Goal: Find specific page/section: Find specific page/section

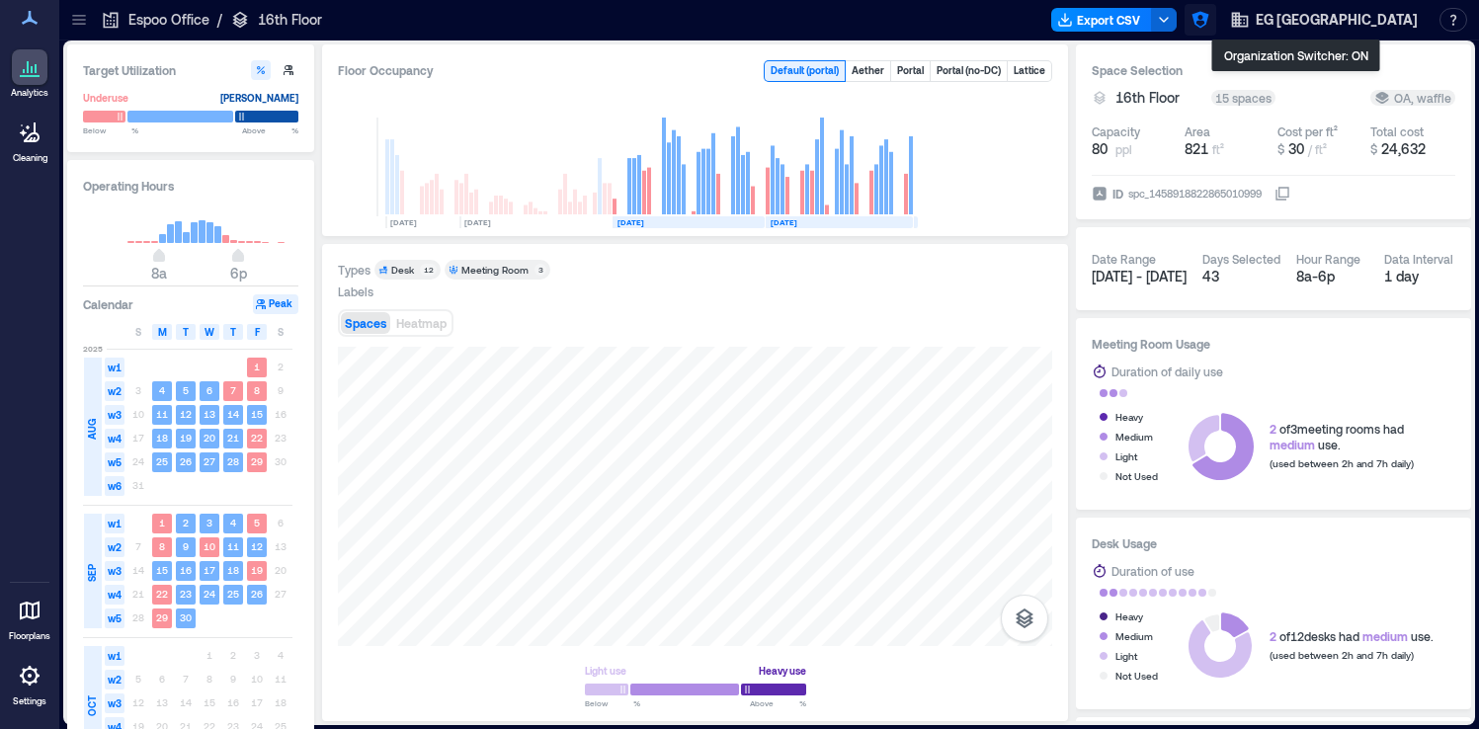
click at [1210, 17] on icon "button" at bounding box center [1200, 20] width 20 height 20
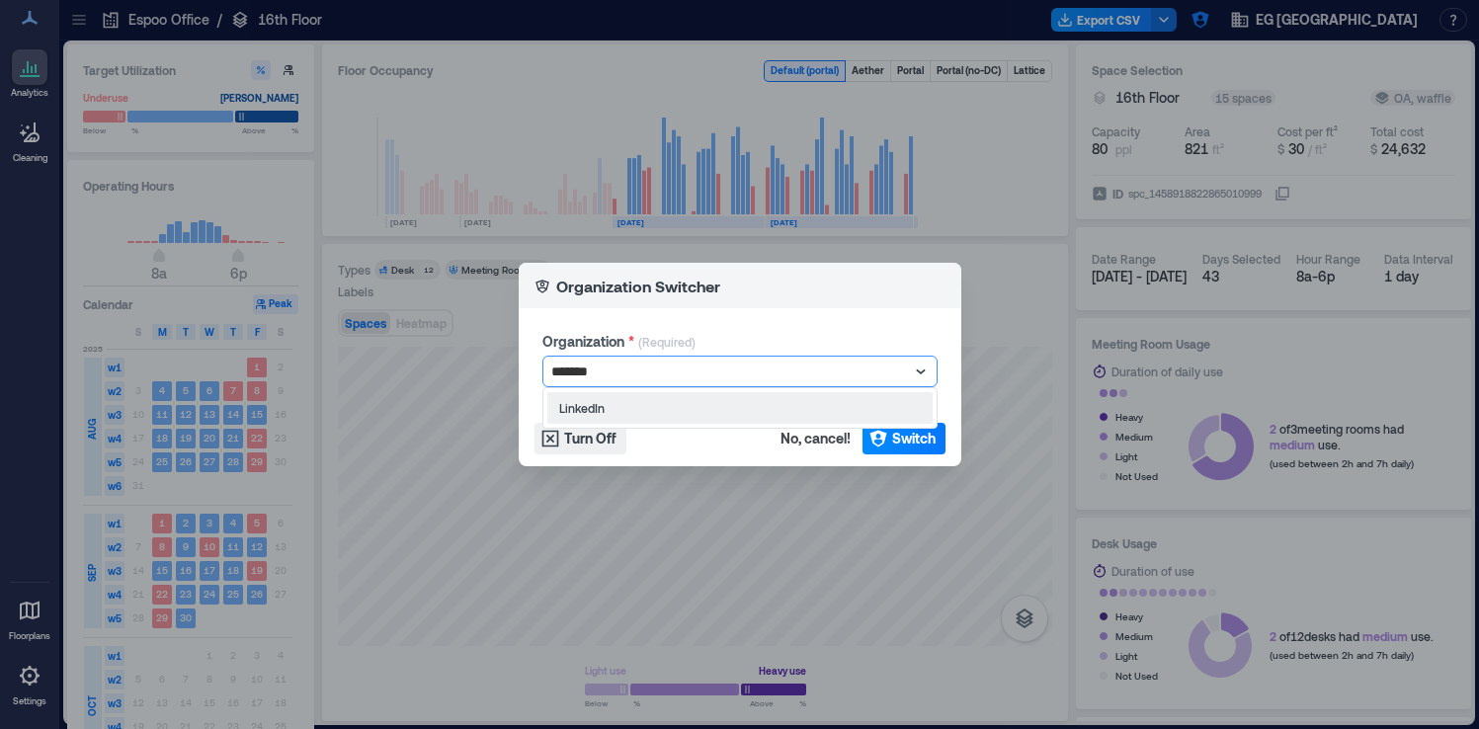
type input "********"
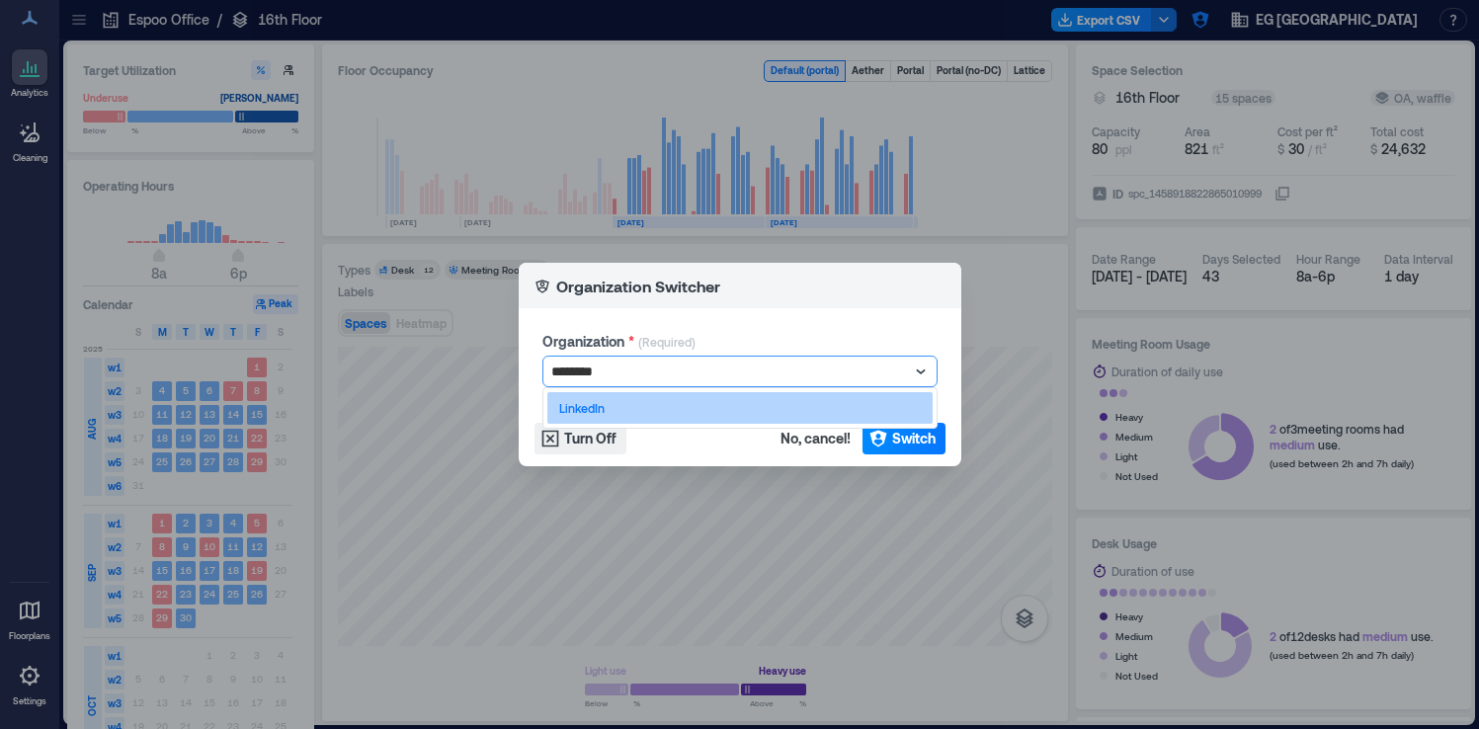
click at [637, 416] on div "LinkedIn" at bounding box center [739, 408] width 385 height 32
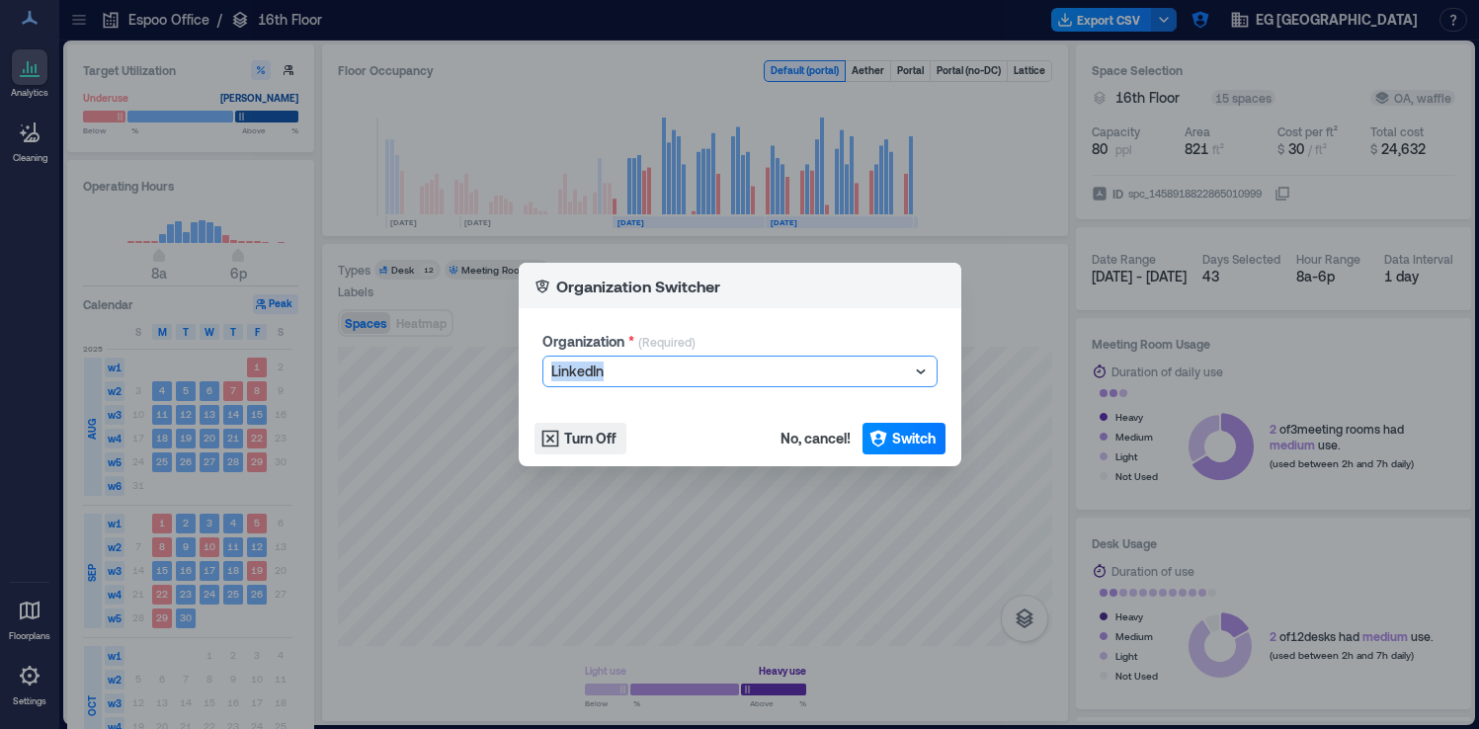
click at [637, 416] on footer "Turn Off No, cancel! Switch" at bounding box center [740, 438] width 442 height 55
click at [927, 437] on span "Switch" at bounding box center [913, 439] width 43 height 20
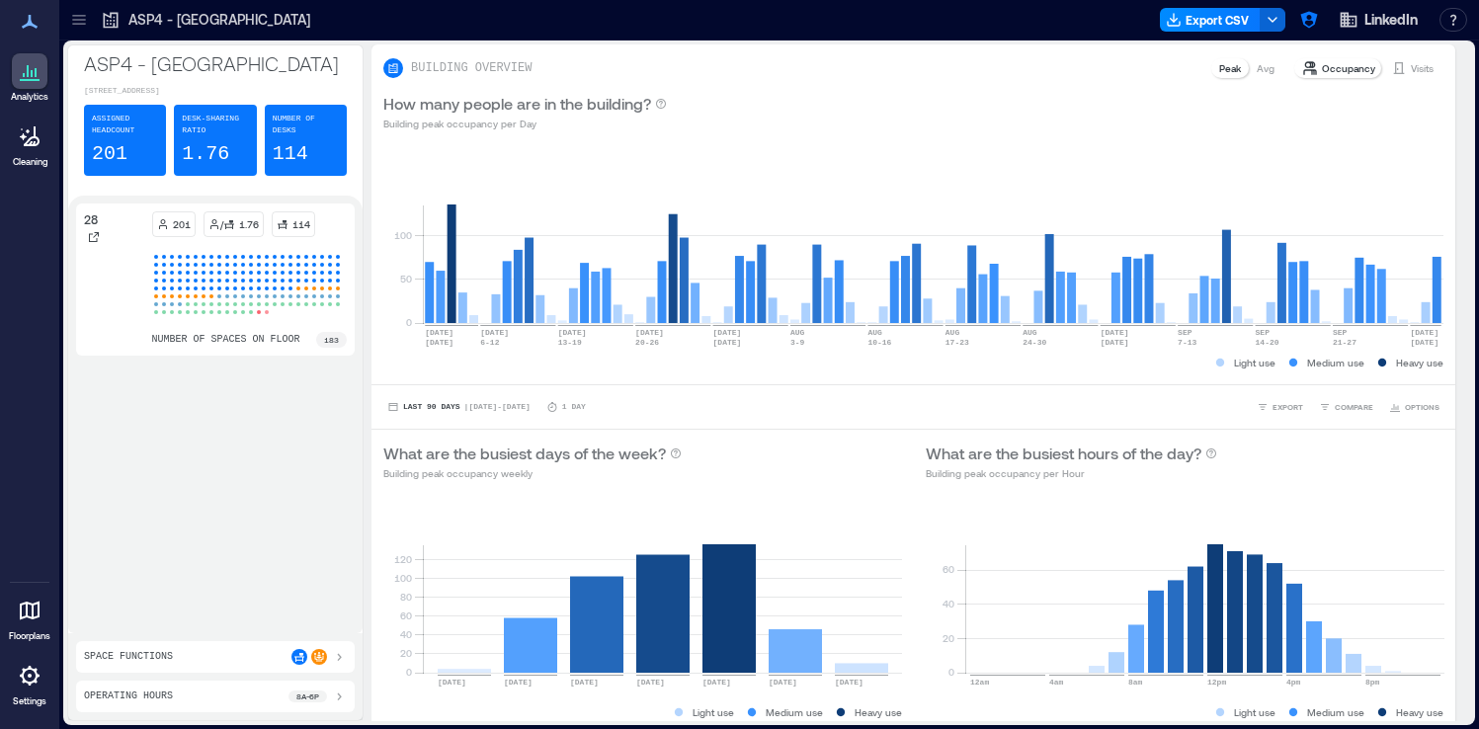
click at [73, 24] on icon at bounding box center [78, 24] width 13 height 2
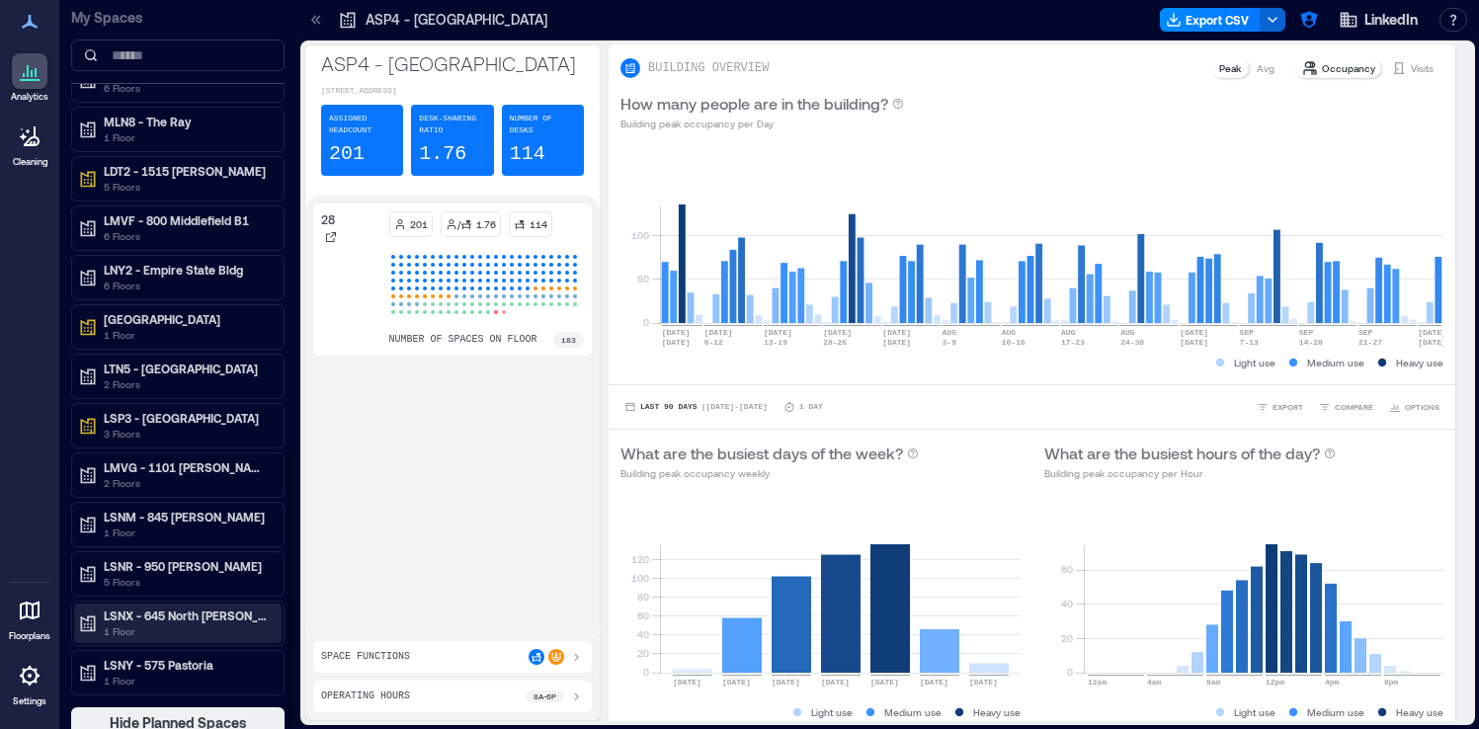
scroll to position [1214, 0]
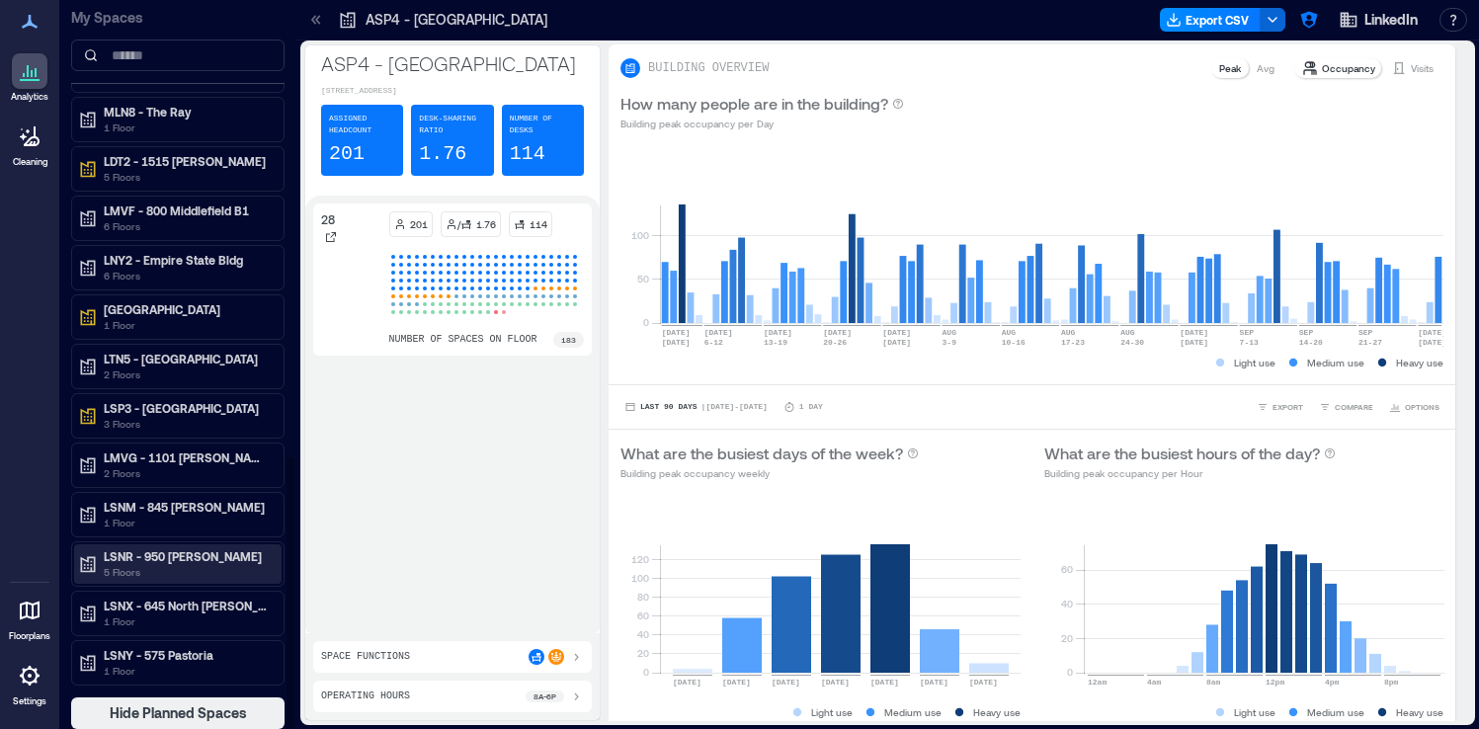
click at [228, 559] on p "LSNR - 950 [PERSON_NAME]" at bounding box center [187, 556] width 166 height 16
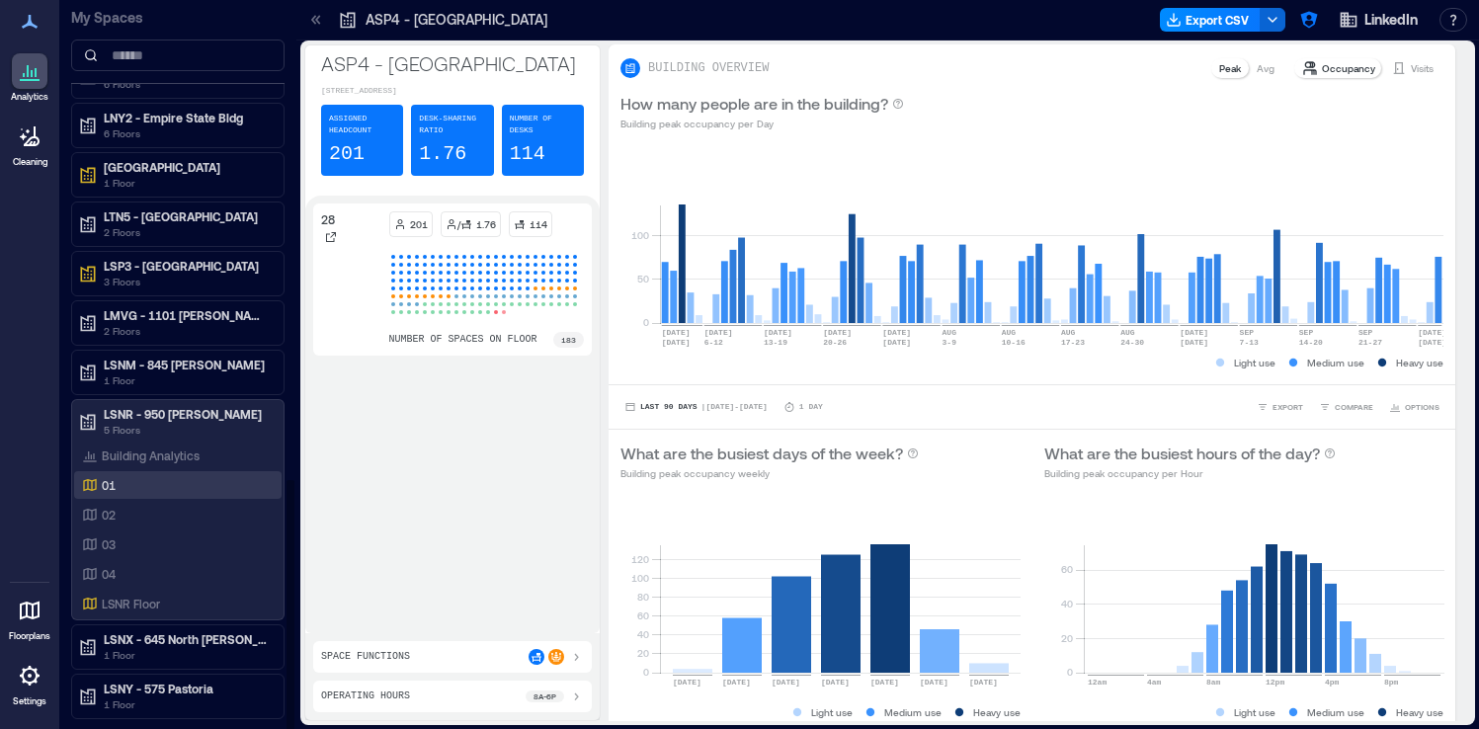
scroll to position [1390, 0]
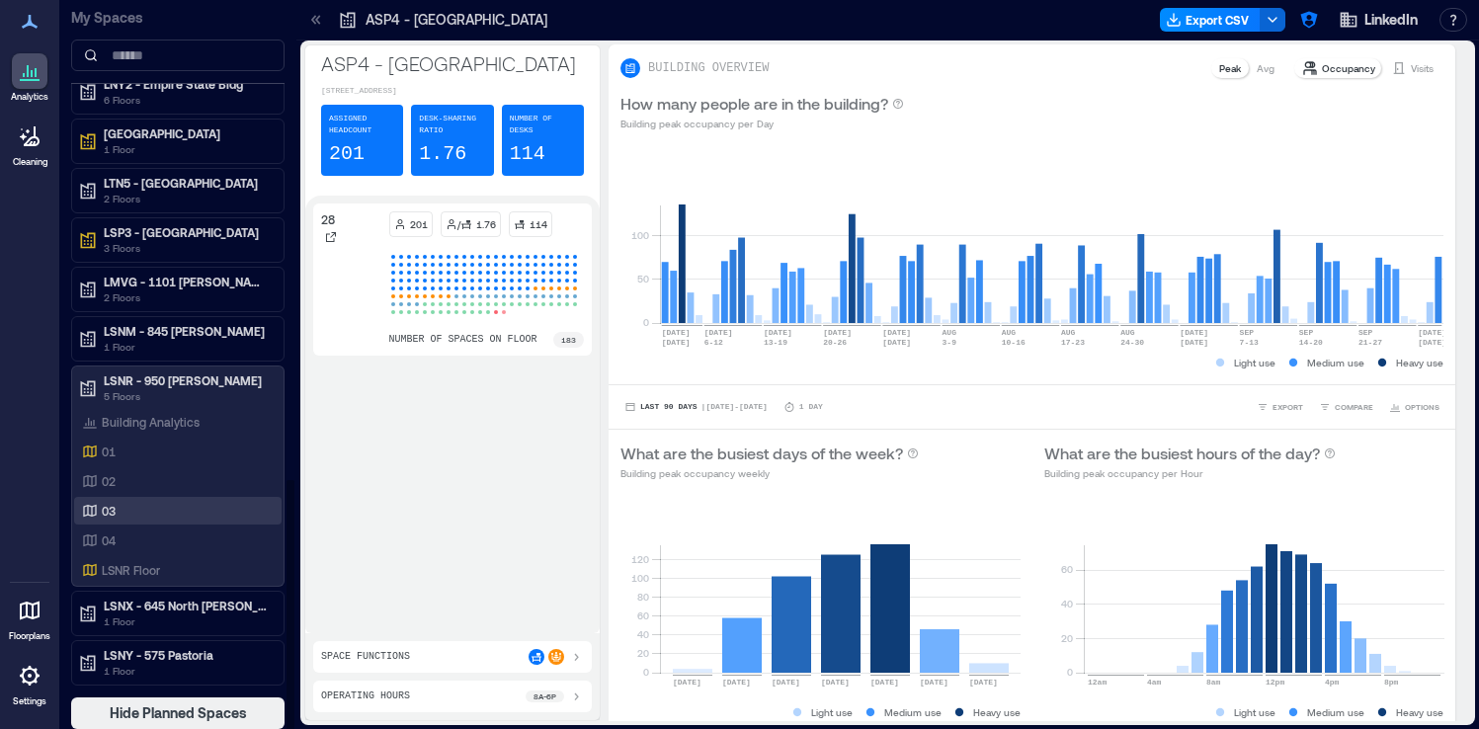
click at [196, 509] on div "03" at bounding box center [174, 511] width 192 height 20
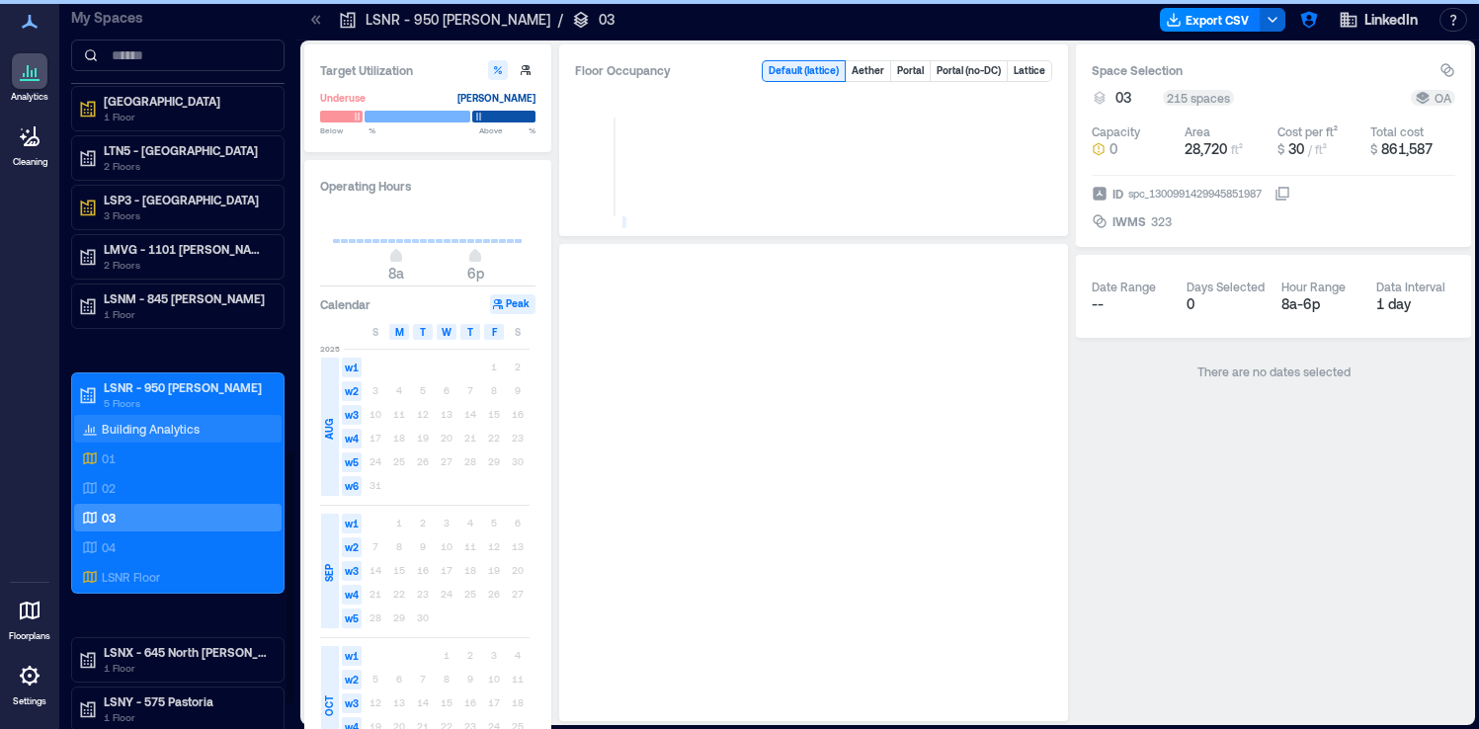
scroll to position [1311, 0]
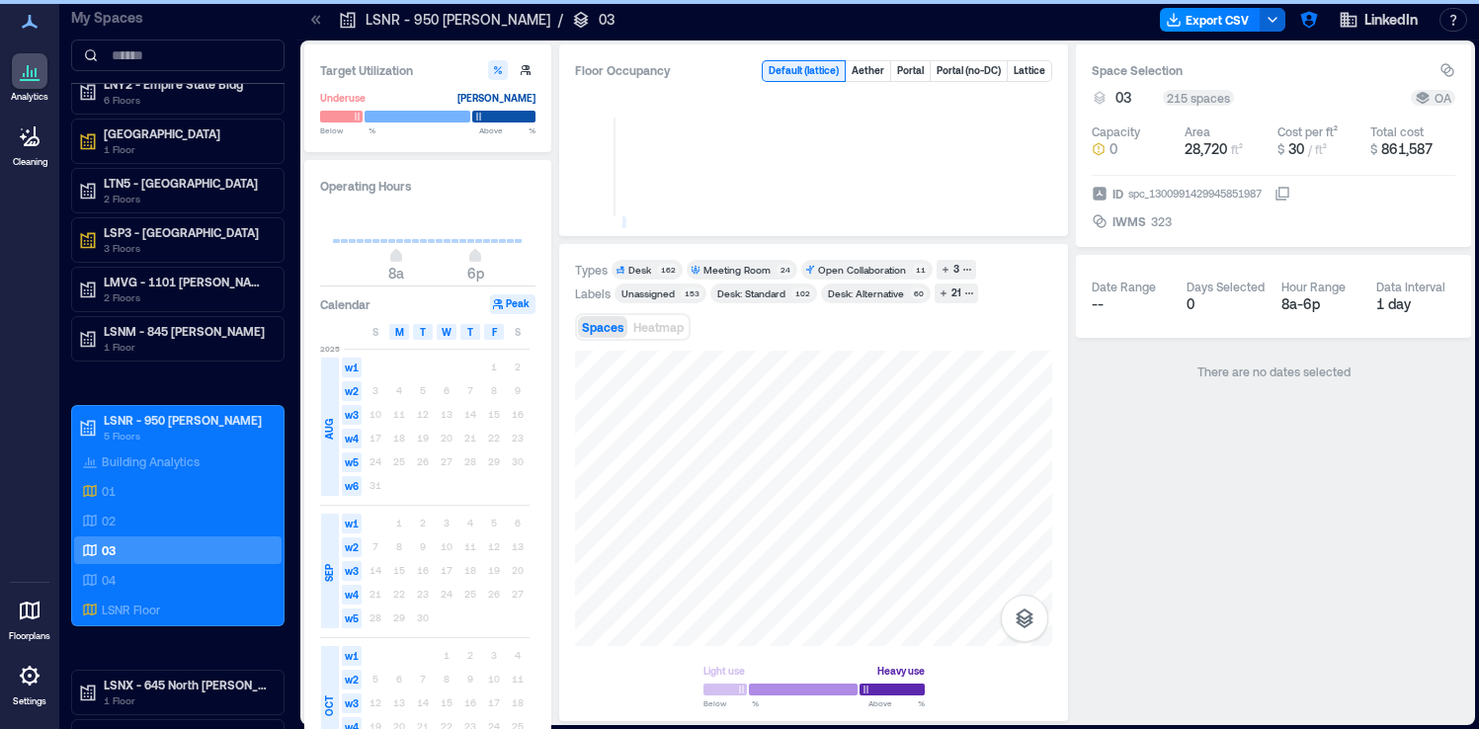
click at [317, 14] on icon at bounding box center [316, 20] width 20 height 20
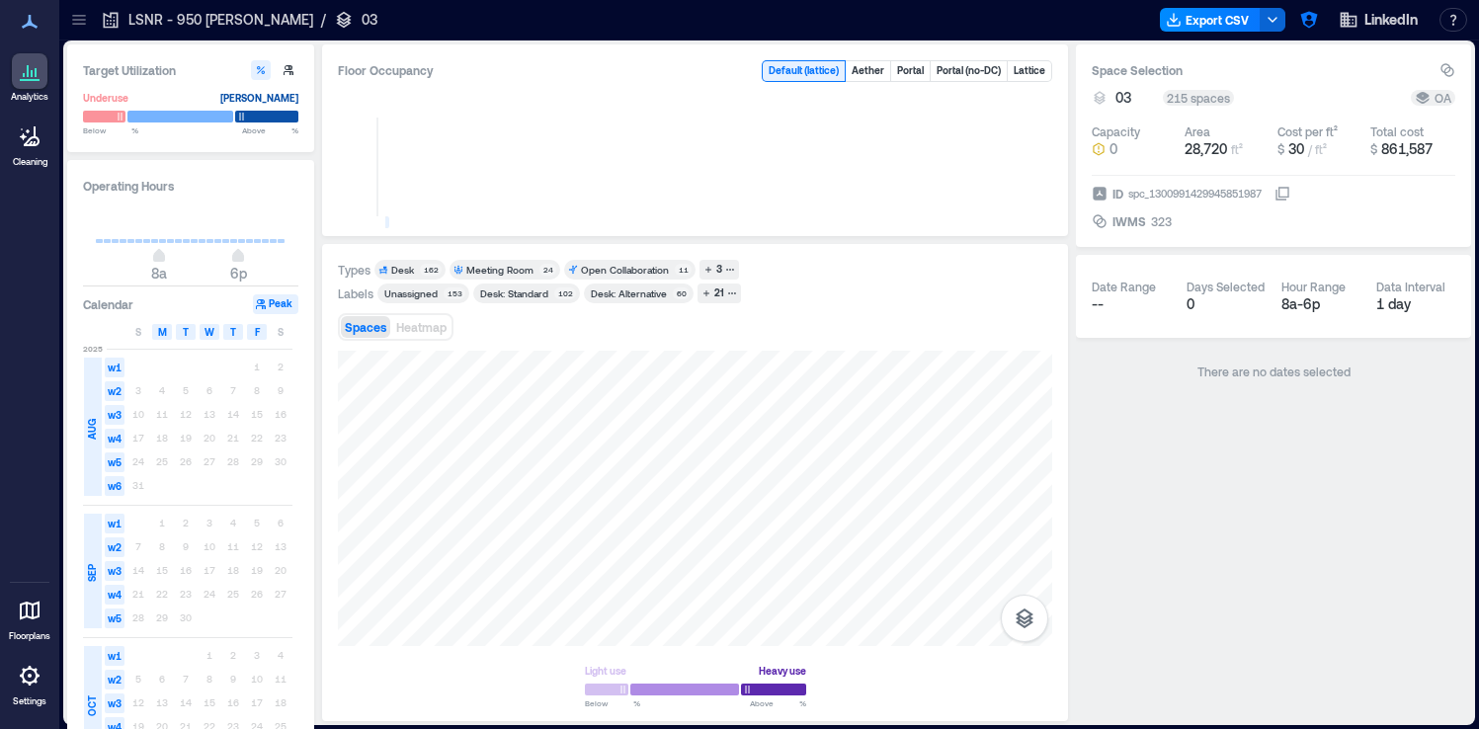
click at [70, 17] on icon at bounding box center [79, 20] width 20 height 20
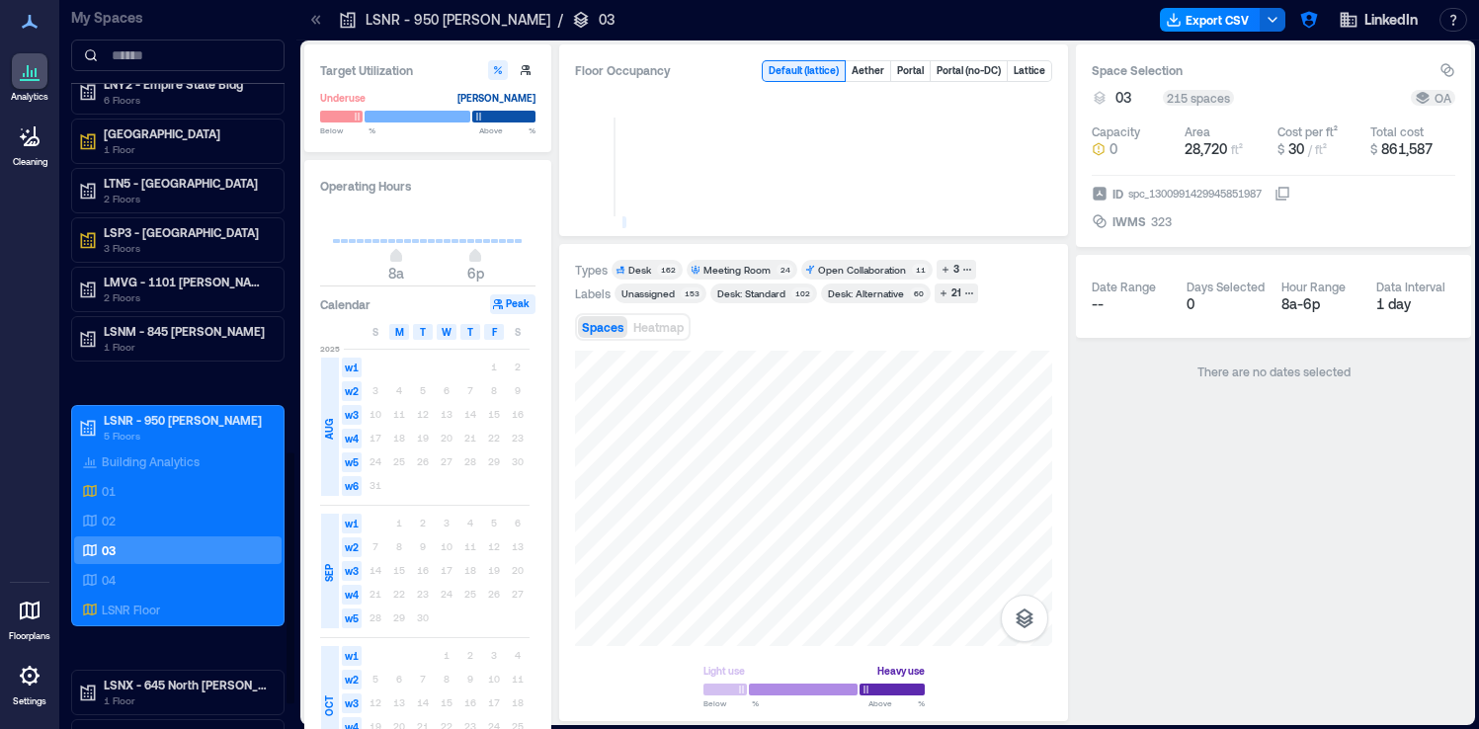
scroll to position [1390, 0]
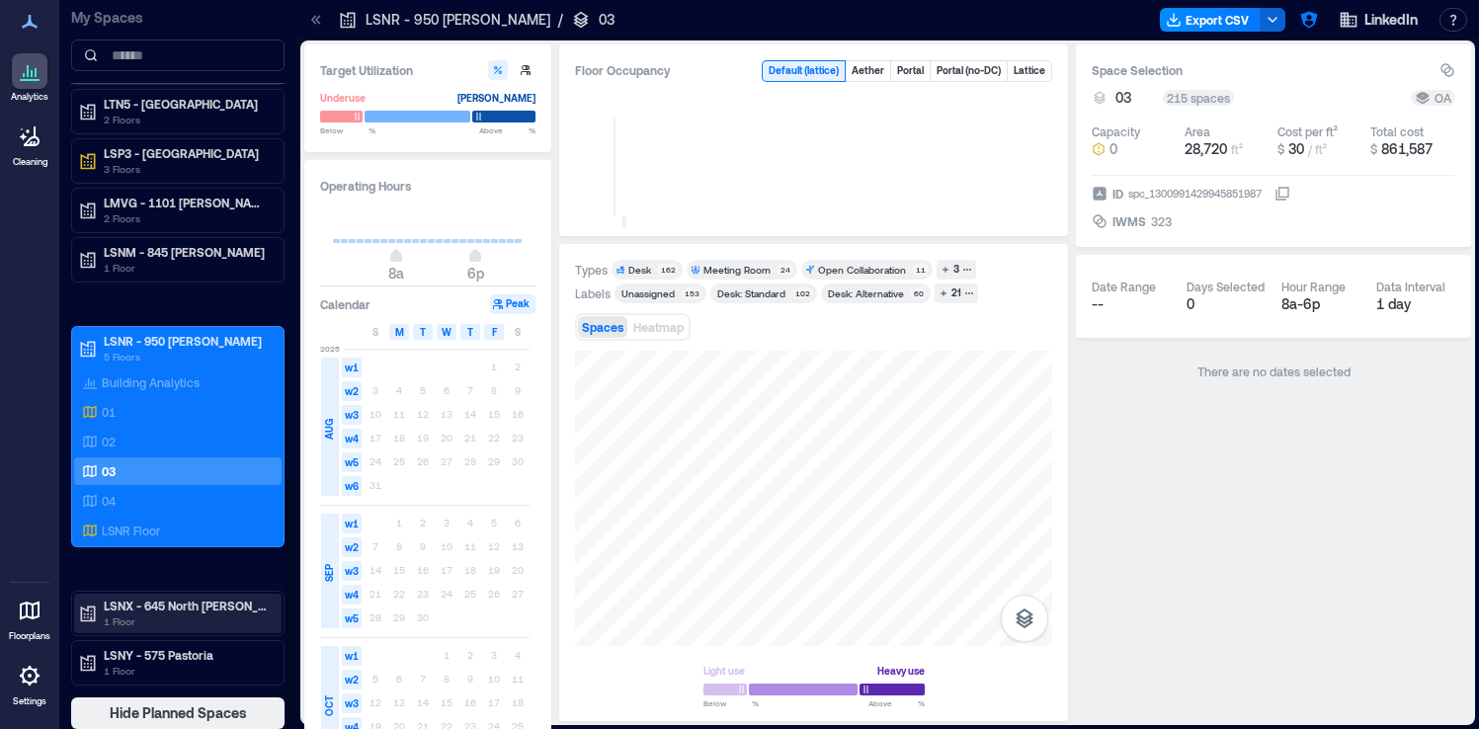
click at [174, 606] on p "LSNX - 645 North [PERSON_NAME]" at bounding box center [187, 606] width 166 height 16
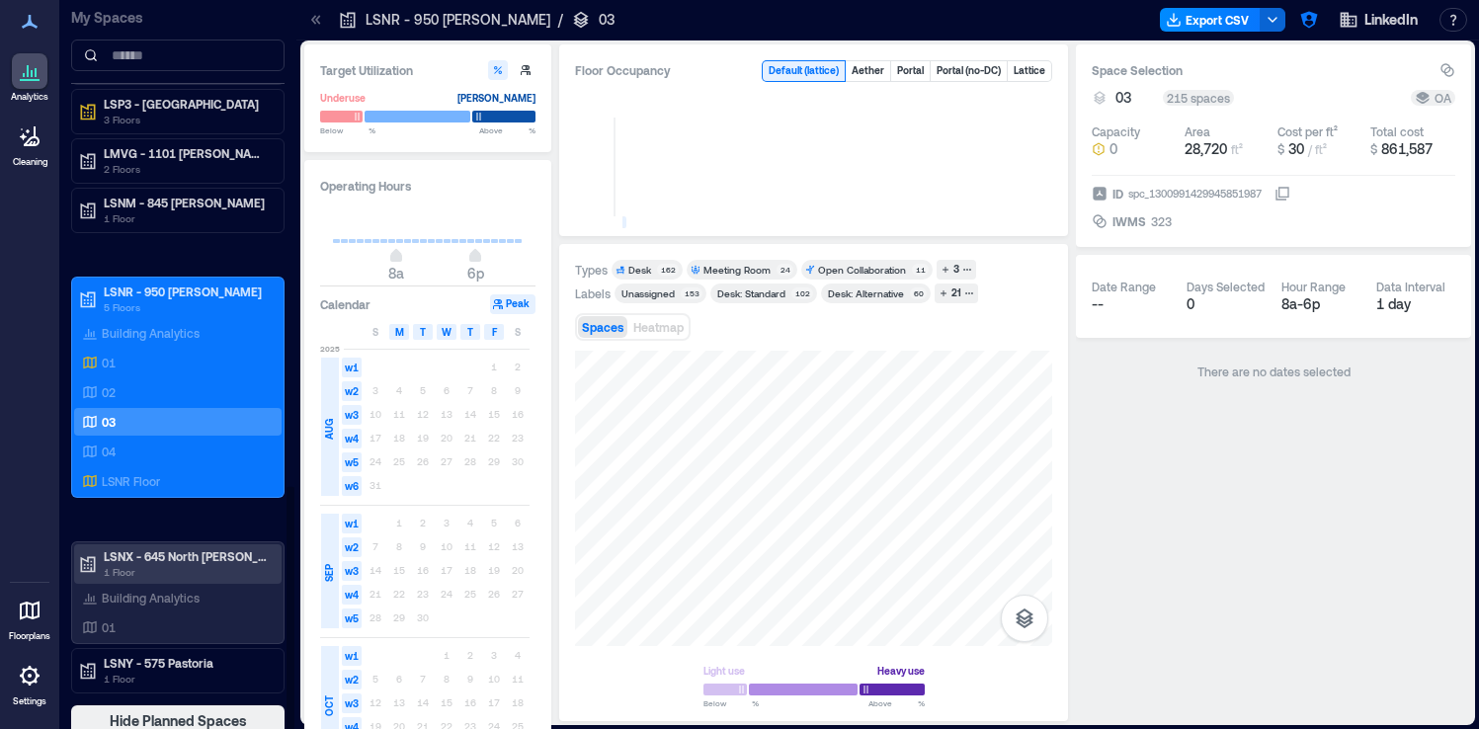
scroll to position [1447, 0]
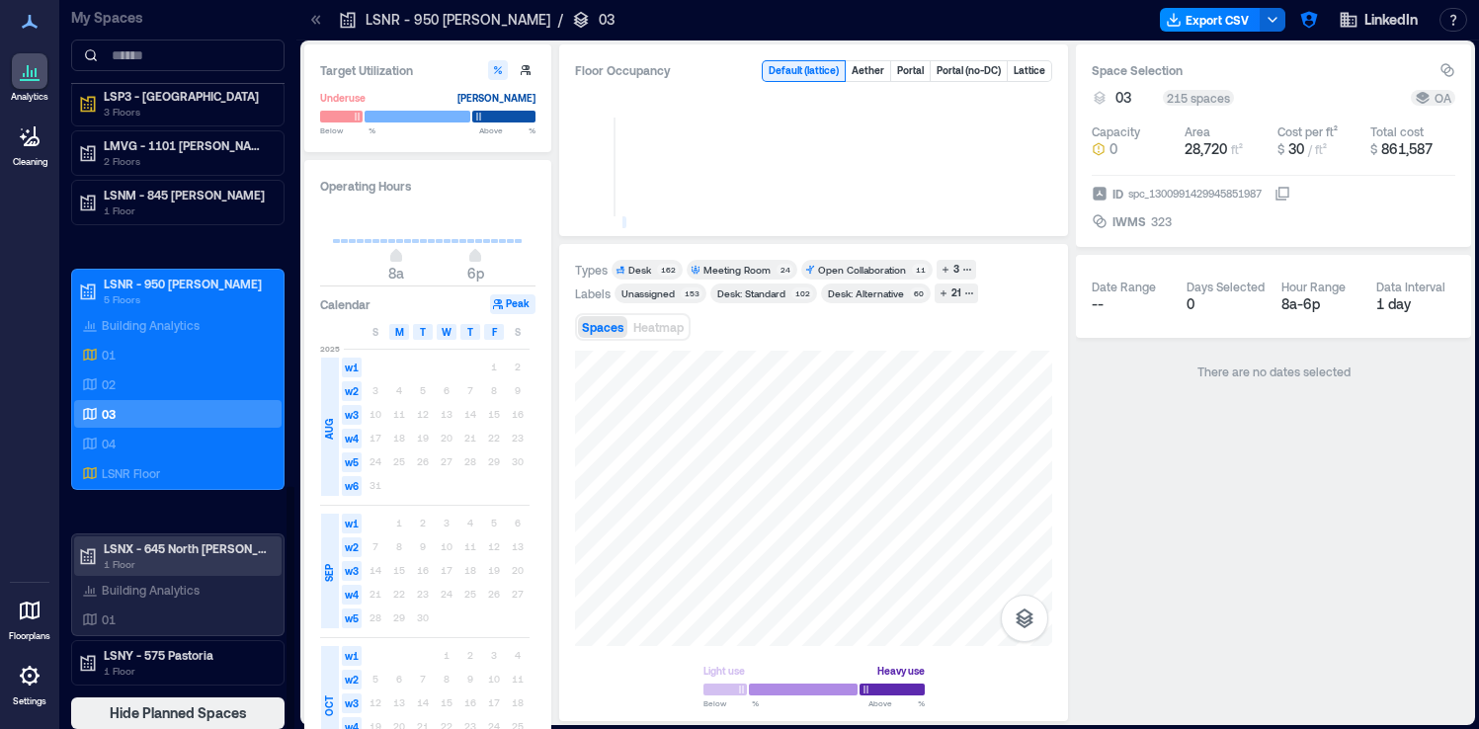
click at [174, 614] on div "01" at bounding box center [174, 619] width 192 height 20
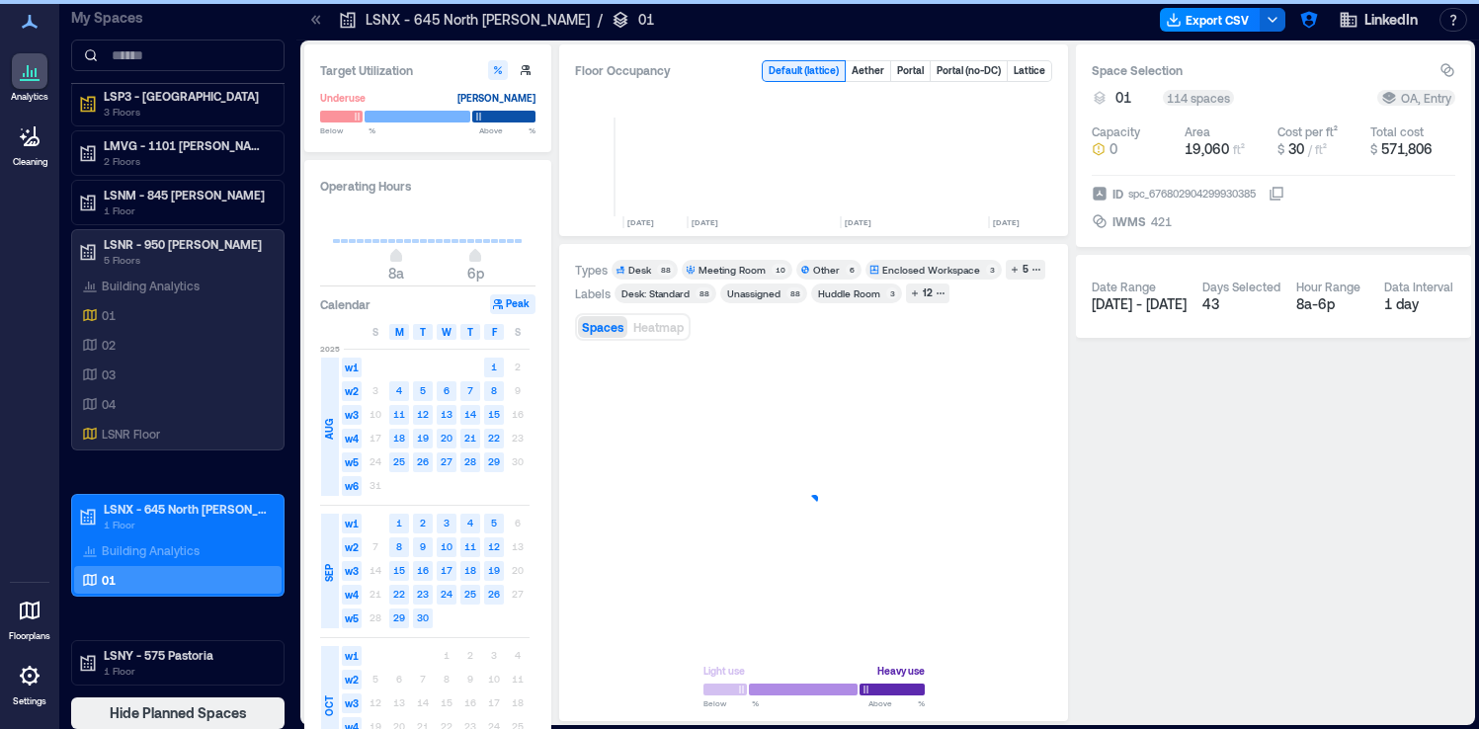
scroll to position [0, 4306]
click at [1018, 619] on icon "button" at bounding box center [1024, 618] width 18 height 20
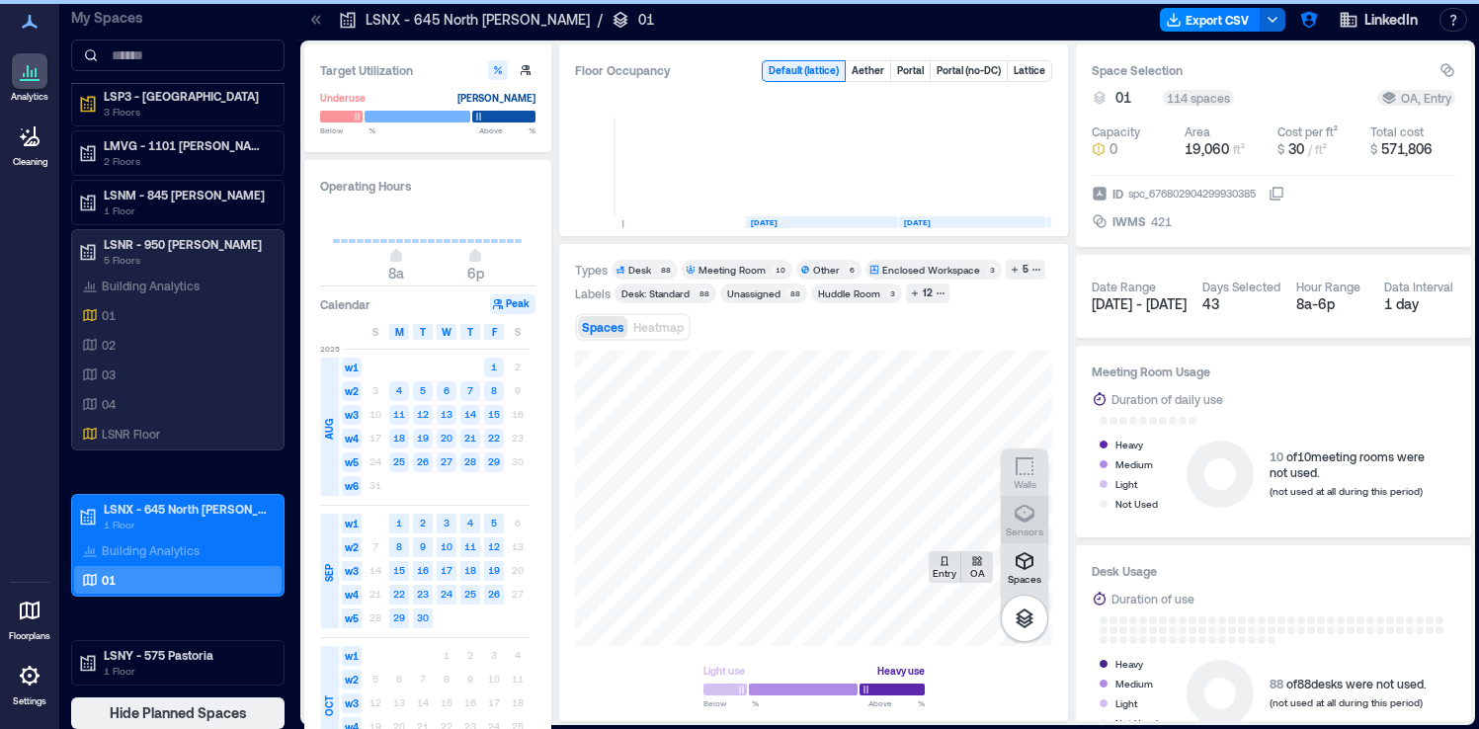
click at [1031, 518] on icon "button" at bounding box center [1024, 514] width 24 height 24
